Goal: Transaction & Acquisition: Purchase product/service

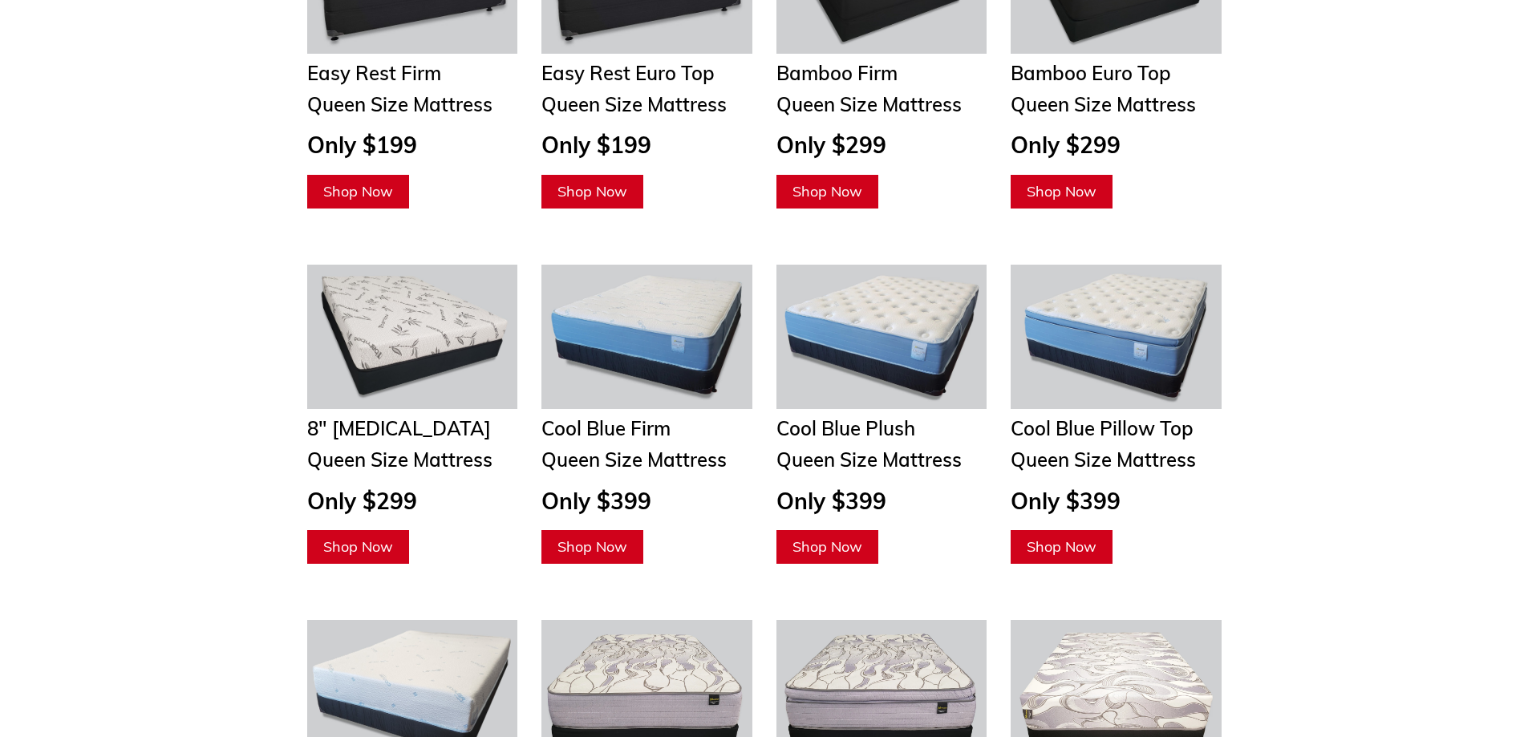
scroll to position [1203, 0]
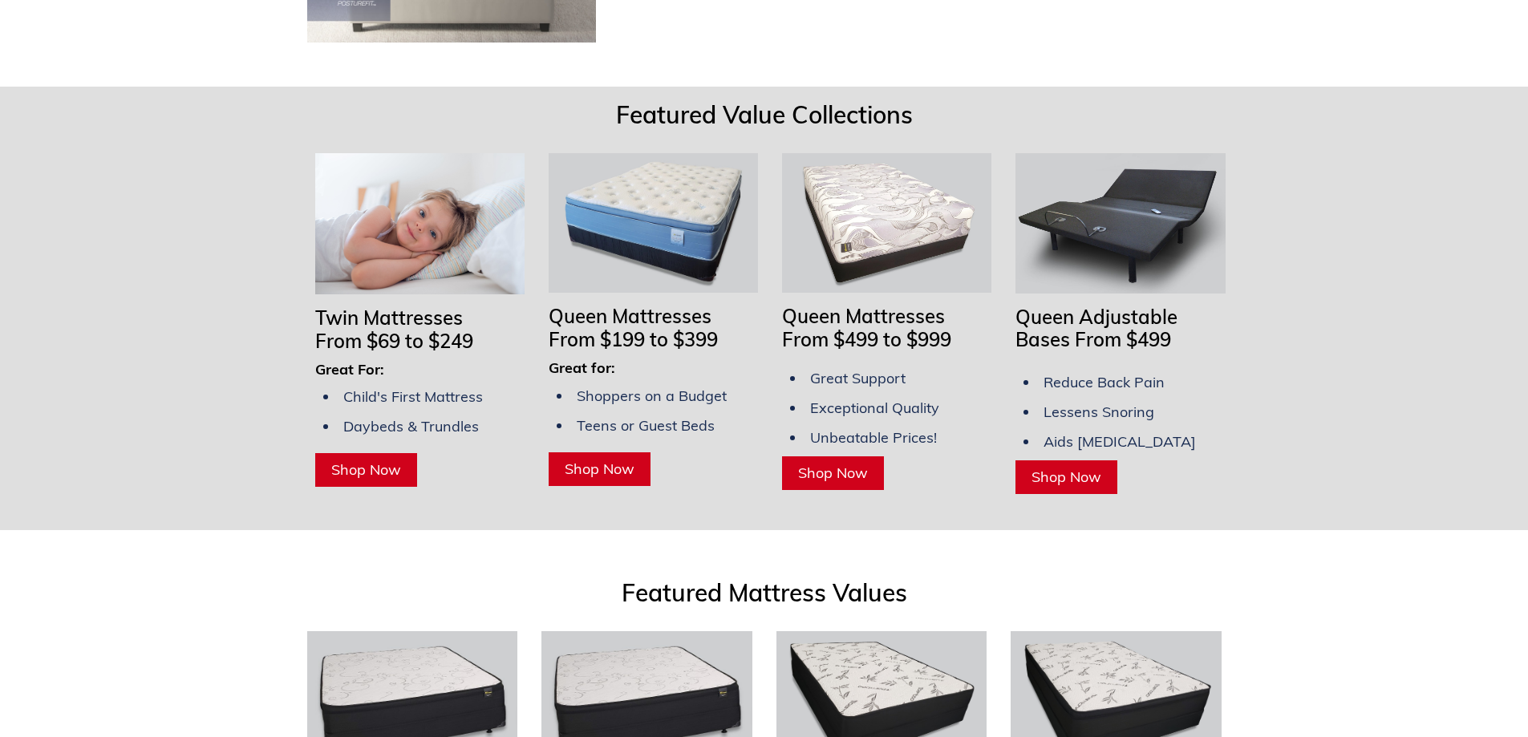
click at [809, 456] on link "Shop Now" at bounding box center [833, 473] width 102 height 34
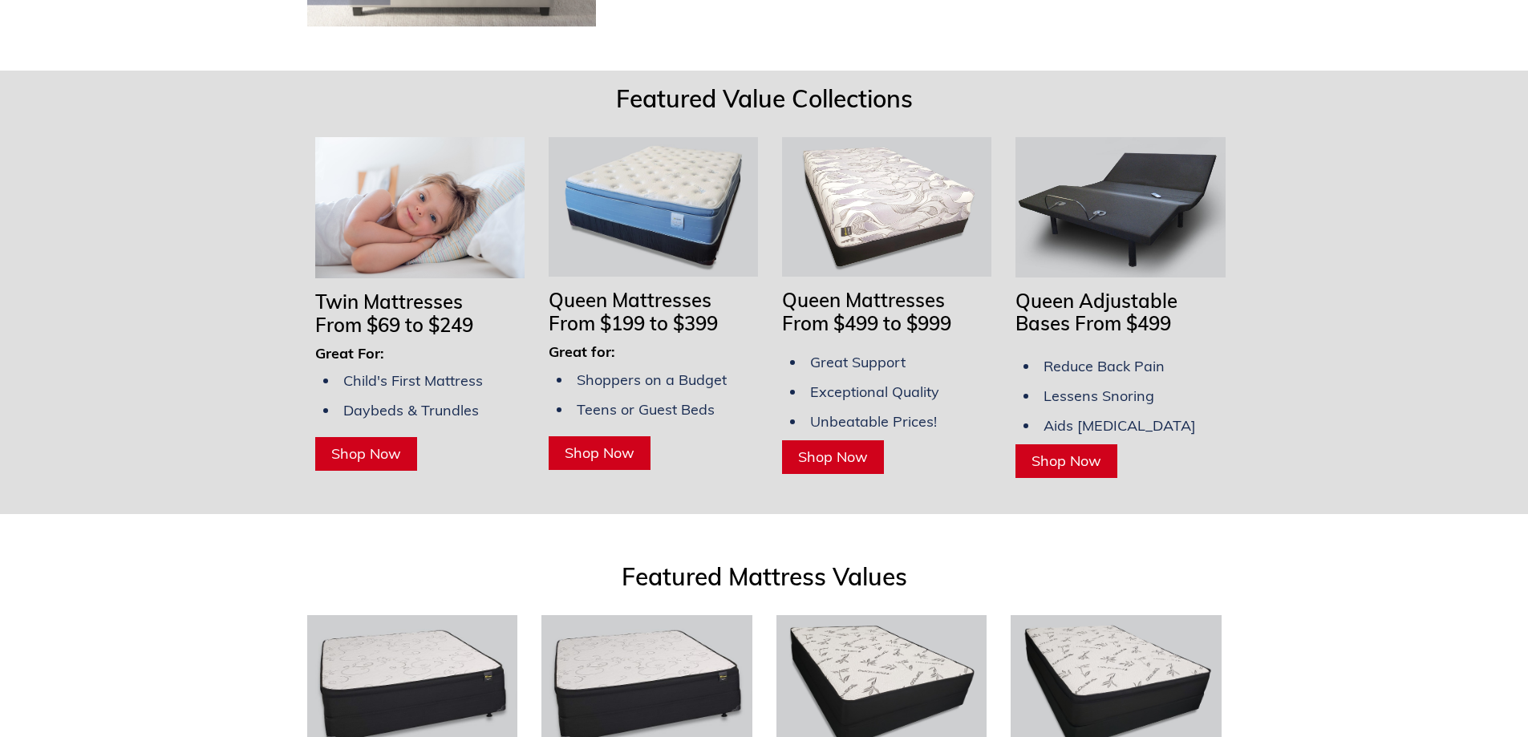
scroll to position [1203, 0]
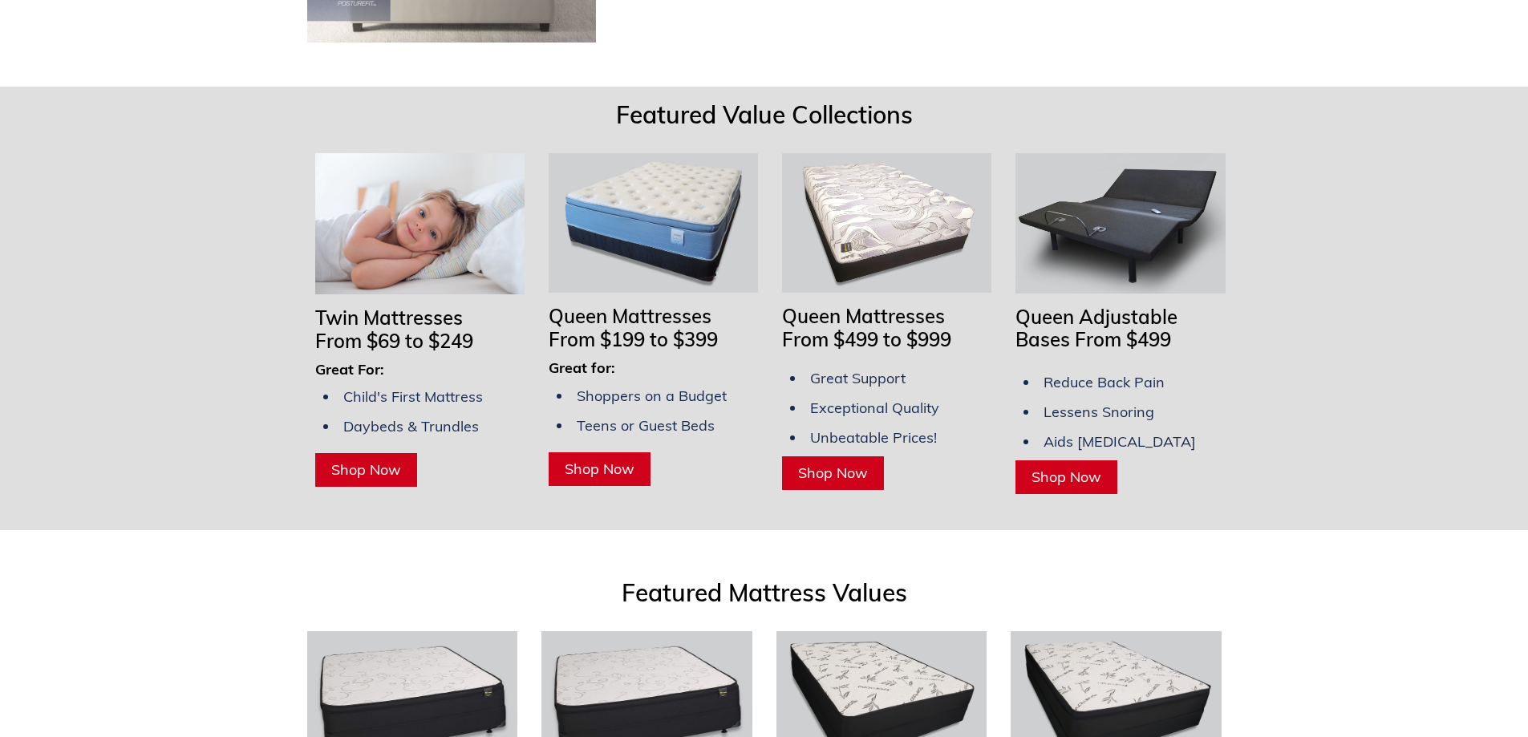
click at [613, 223] on img at bounding box center [652, 223] width 209 height 140
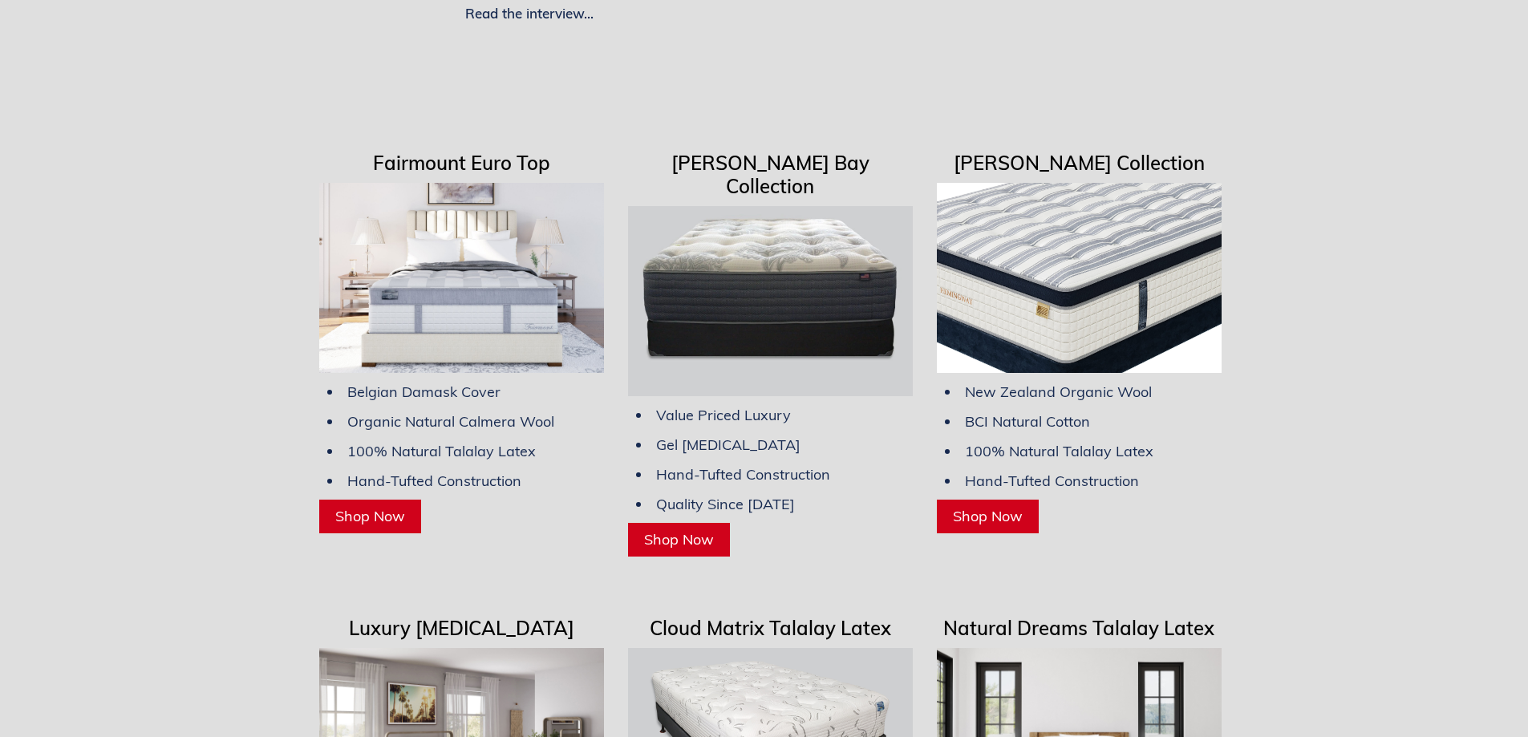
scroll to position [3849, 0]
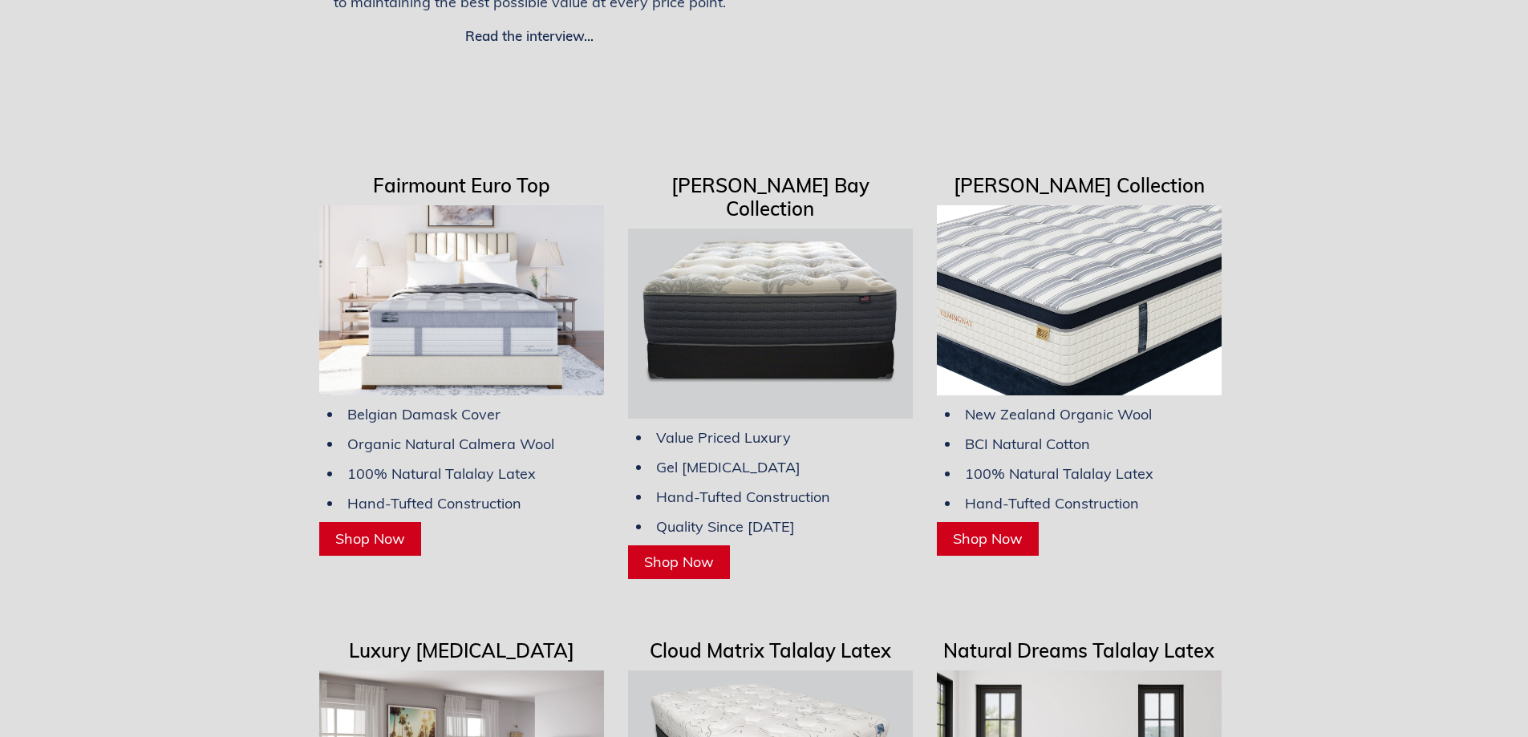
click at [808, 322] on img at bounding box center [770, 324] width 285 height 190
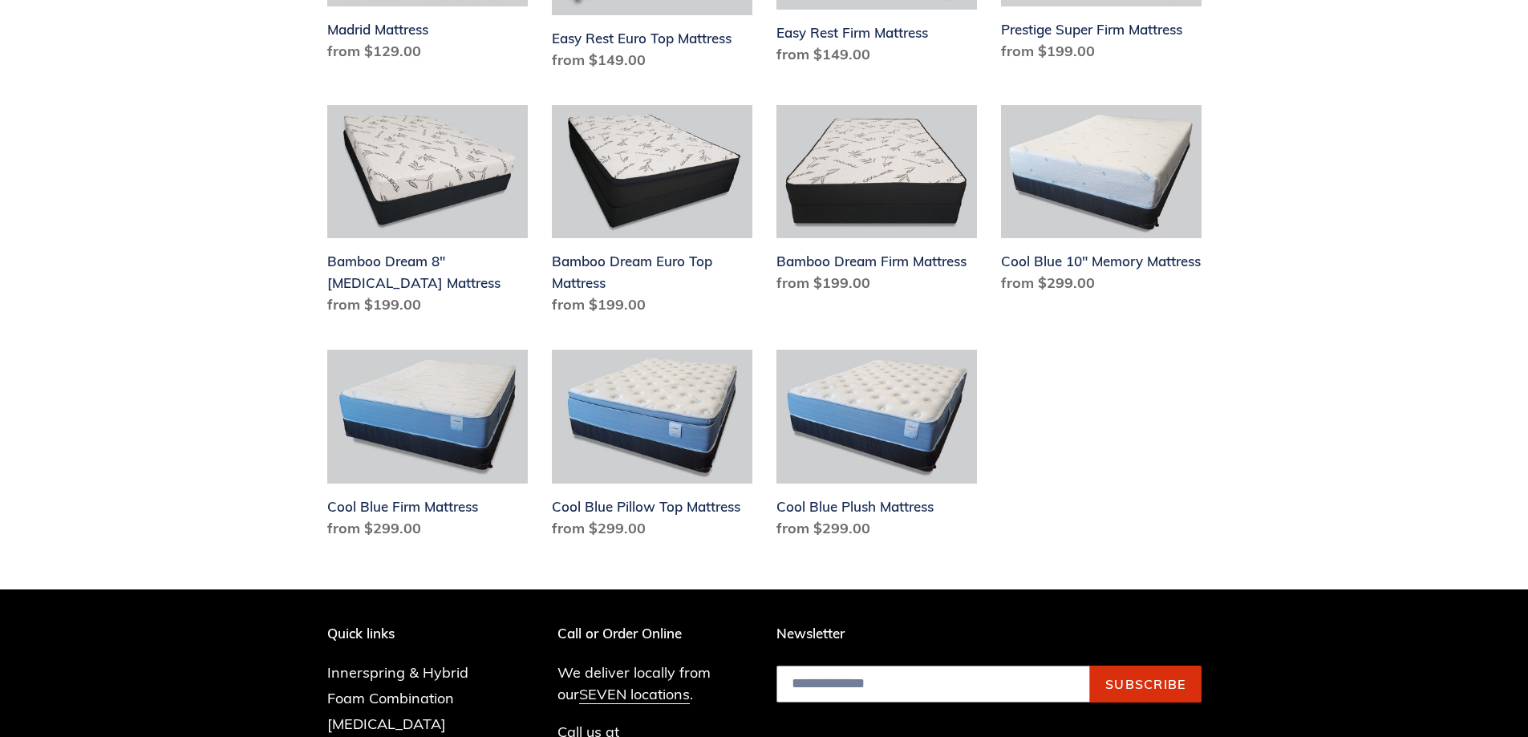
scroll to position [722, 0]
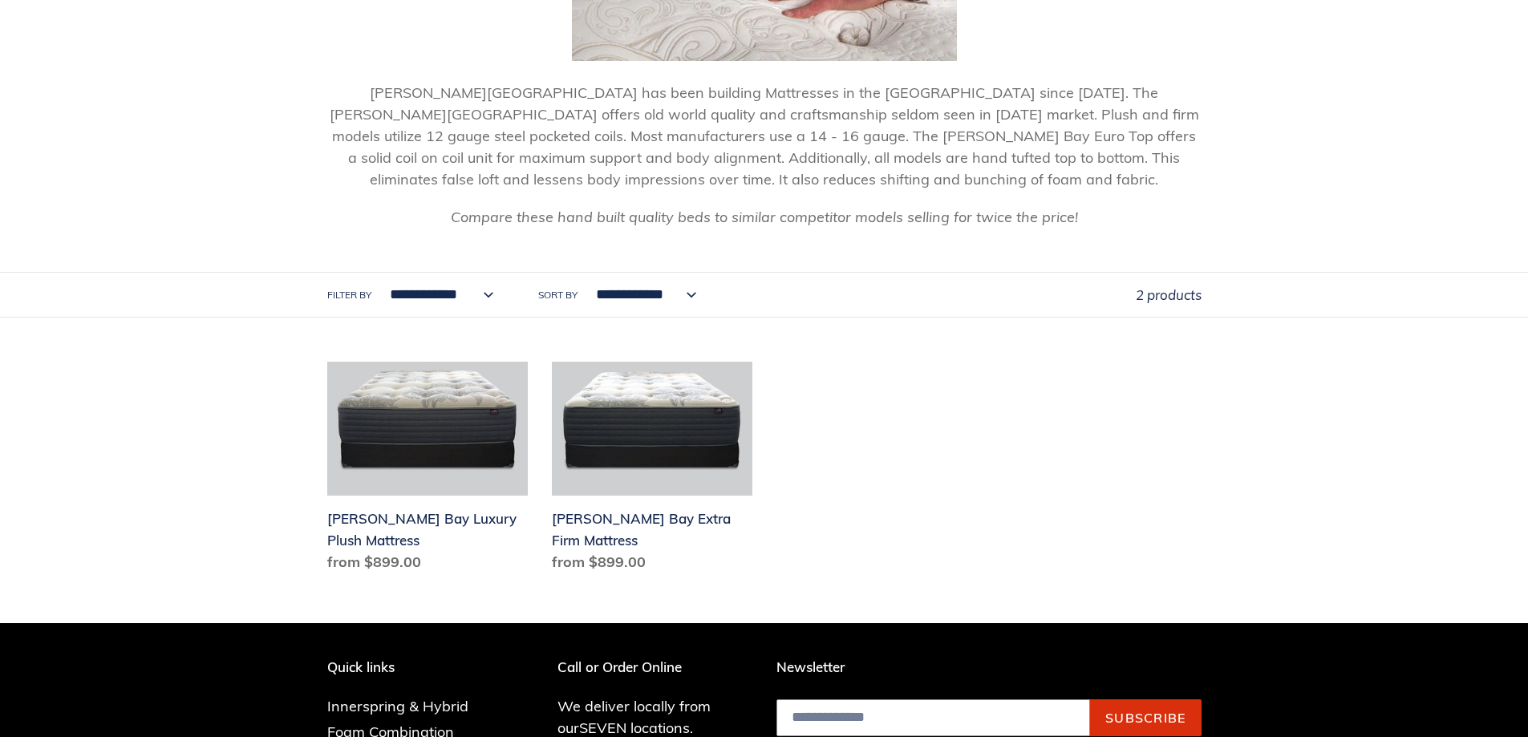
scroll to position [481, 0]
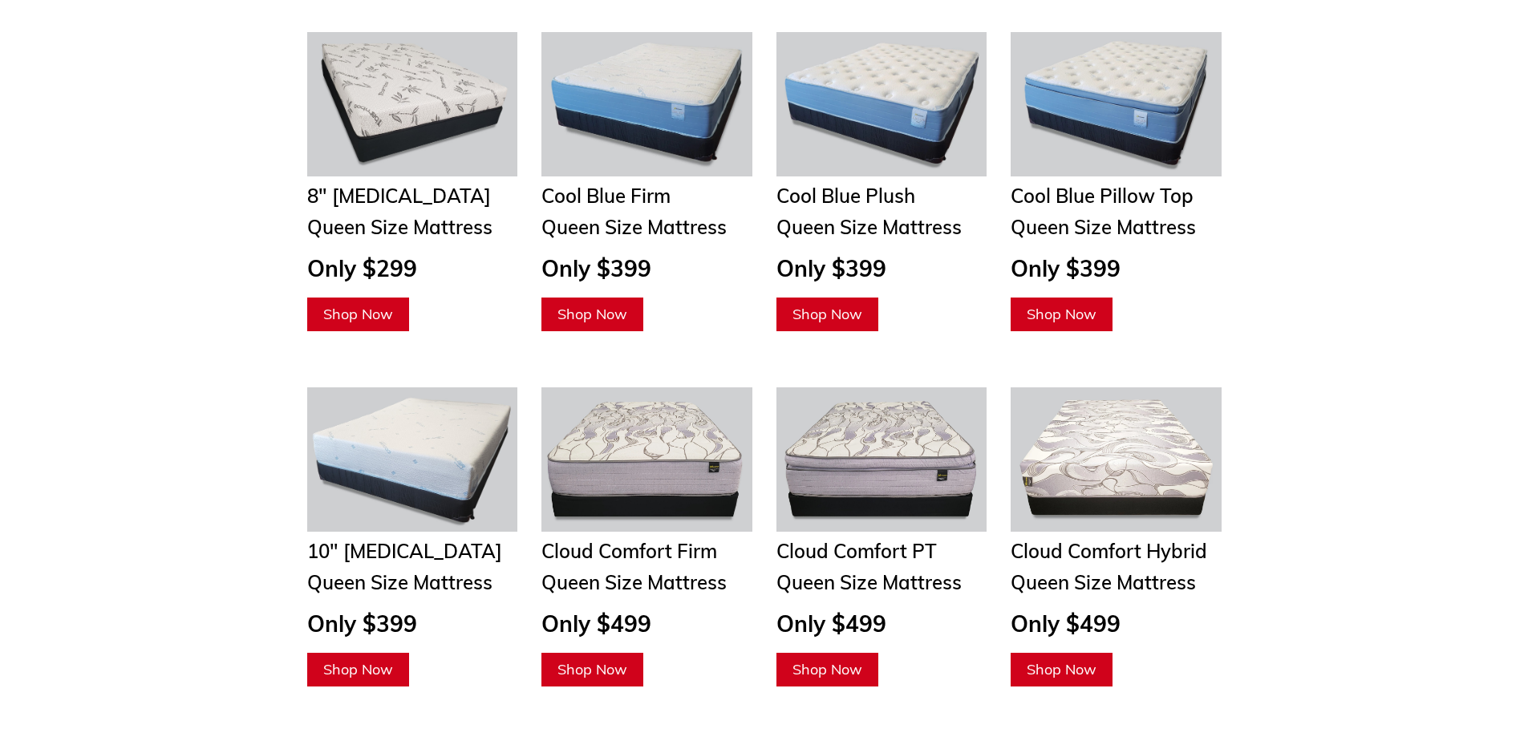
scroll to position [1922, 0]
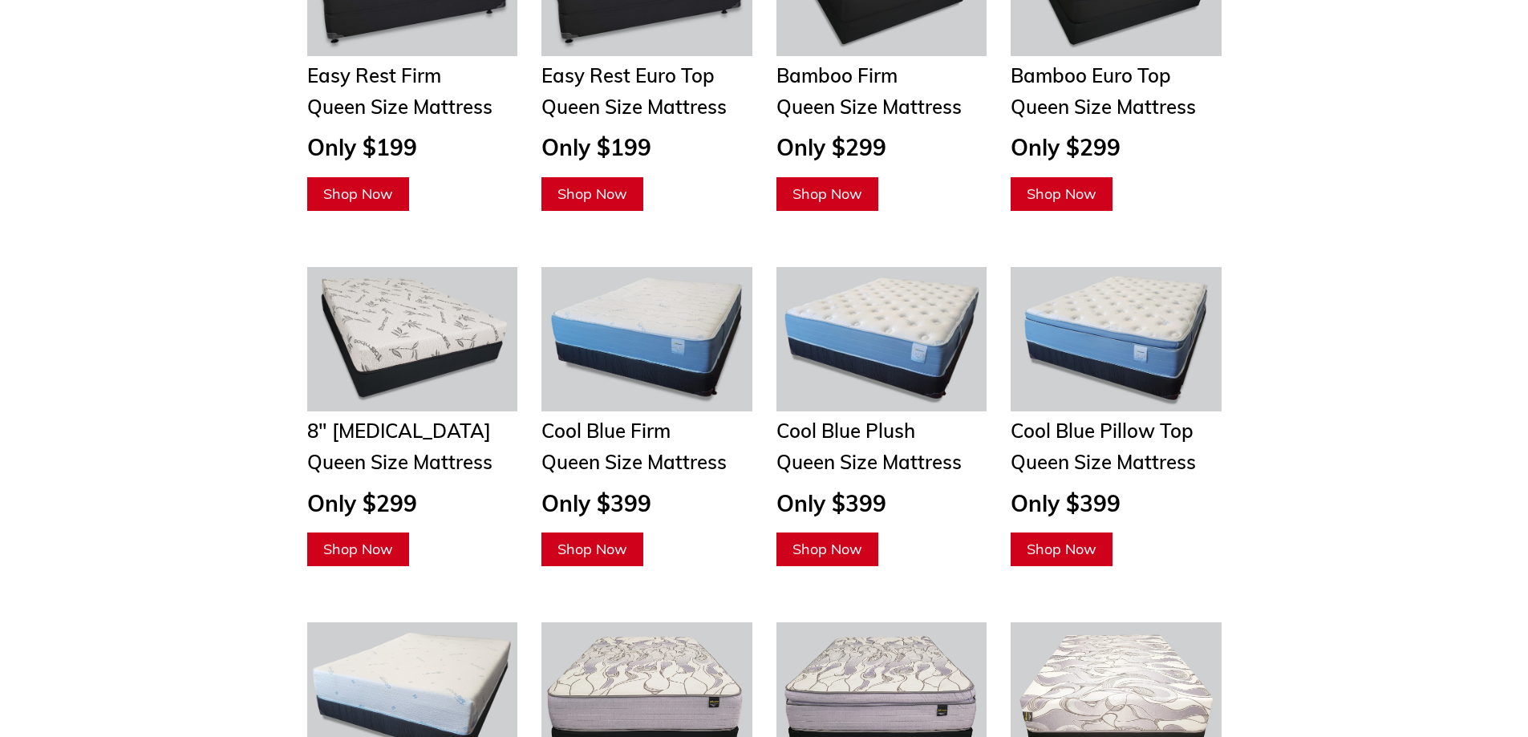
click at [865, 362] on img at bounding box center [881, 339] width 211 height 144
